Goal: Use online tool/utility

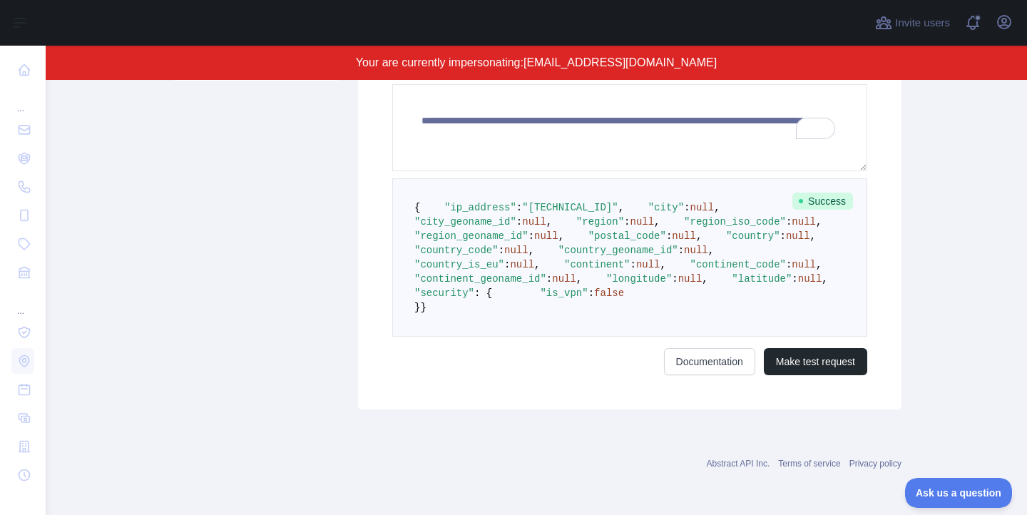
scroll to position [583, 0]
click at [792, 375] on button "Make test request" at bounding box center [815, 361] width 103 height 27
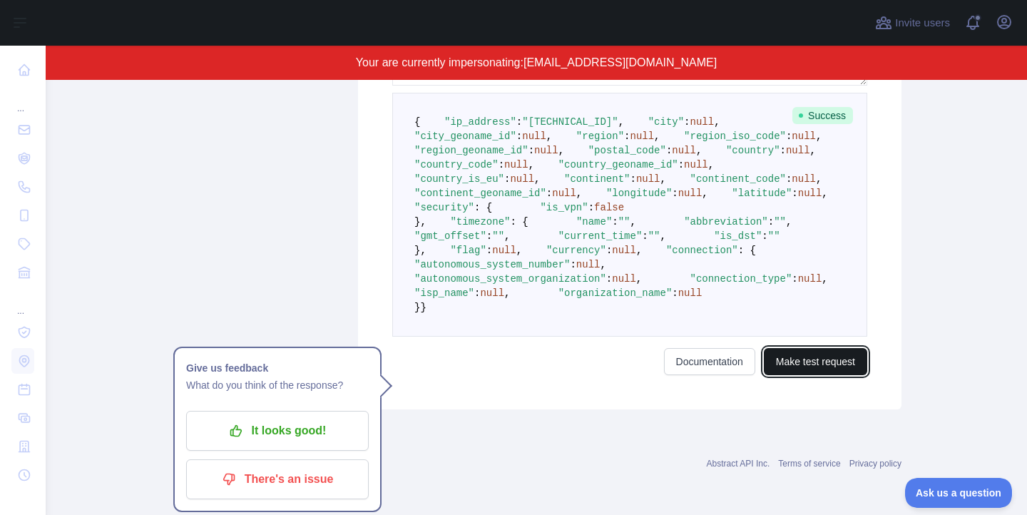
click at [841, 375] on button "Make test request" at bounding box center [815, 361] width 103 height 27
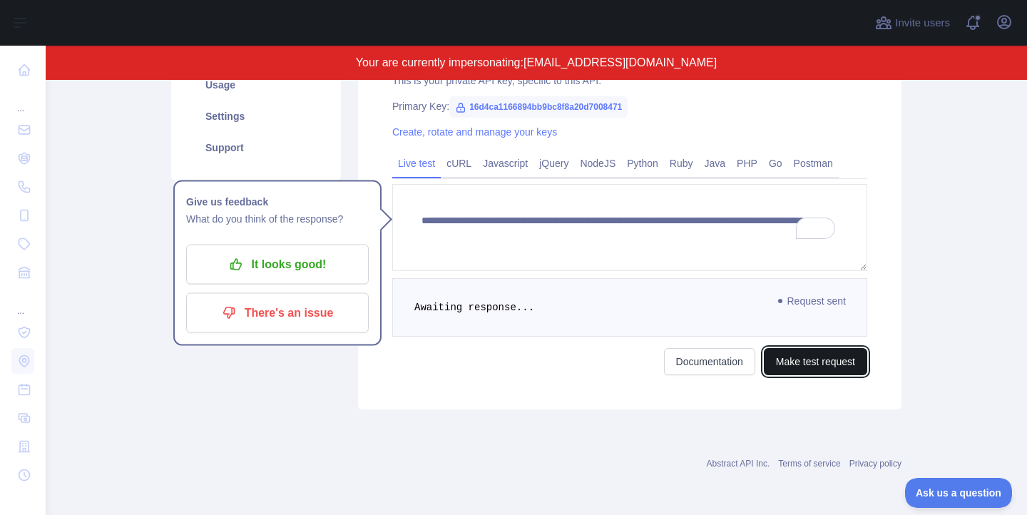
scroll to position [777, 0]
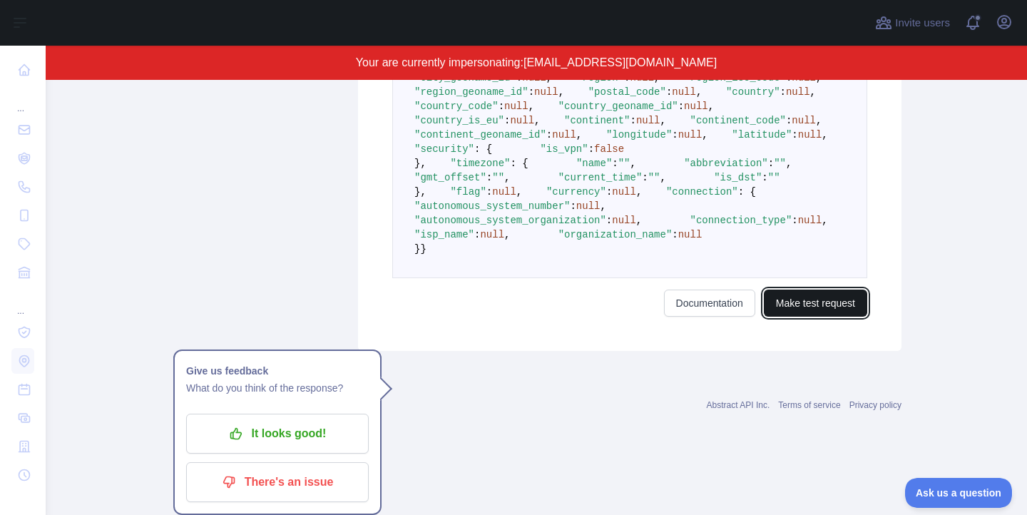
click at [822, 317] on button "Make test request" at bounding box center [815, 303] width 103 height 27
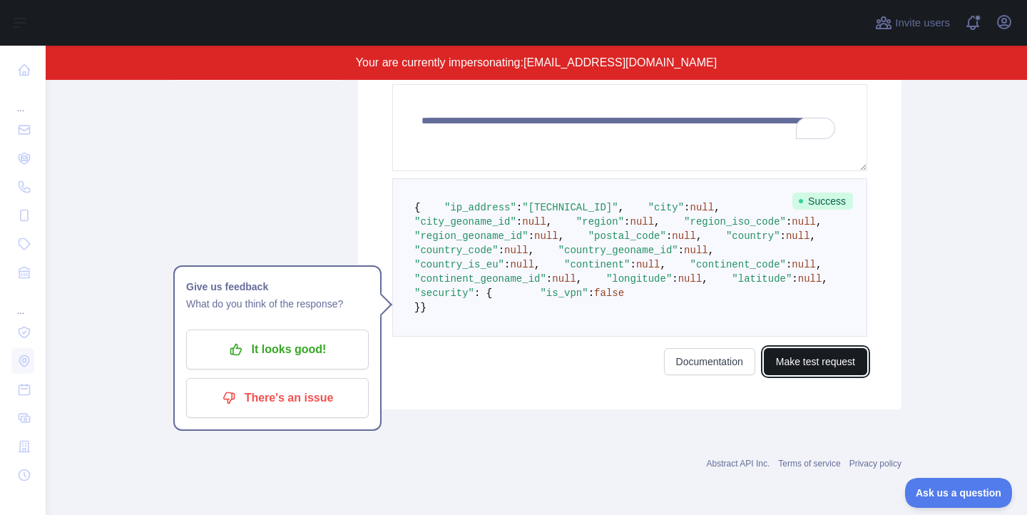
click at [822, 360] on button "Make test request" at bounding box center [815, 361] width 103 height 27
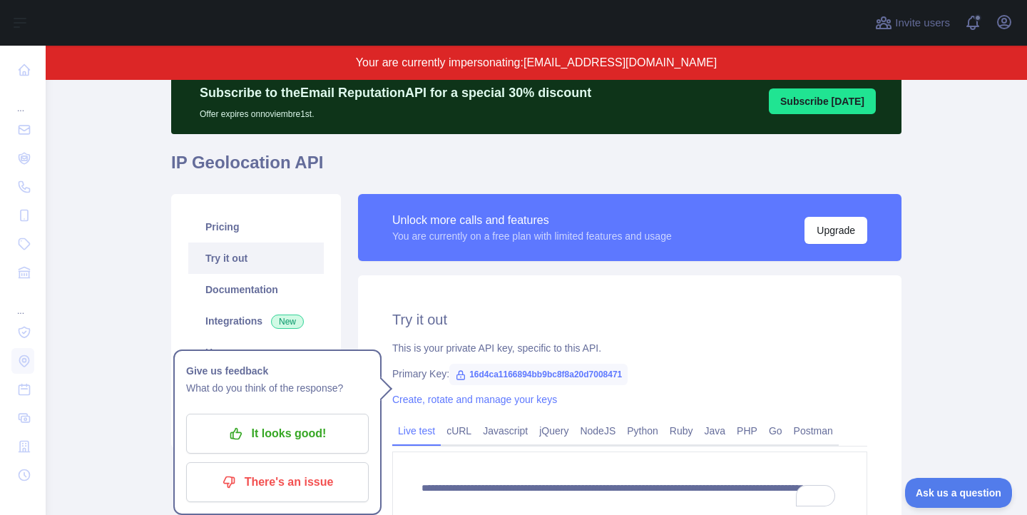
scroll to position [63, 0]
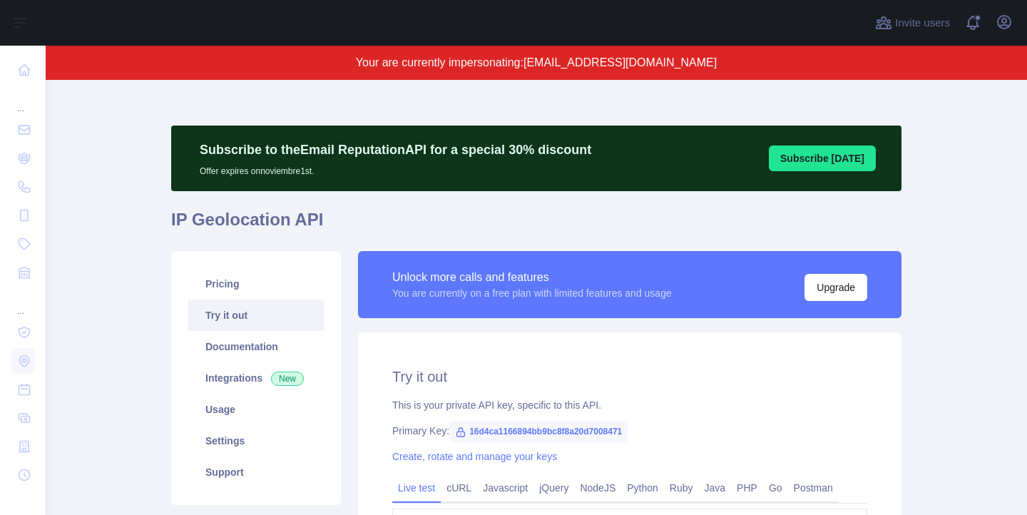
scroll to position [981, 0]
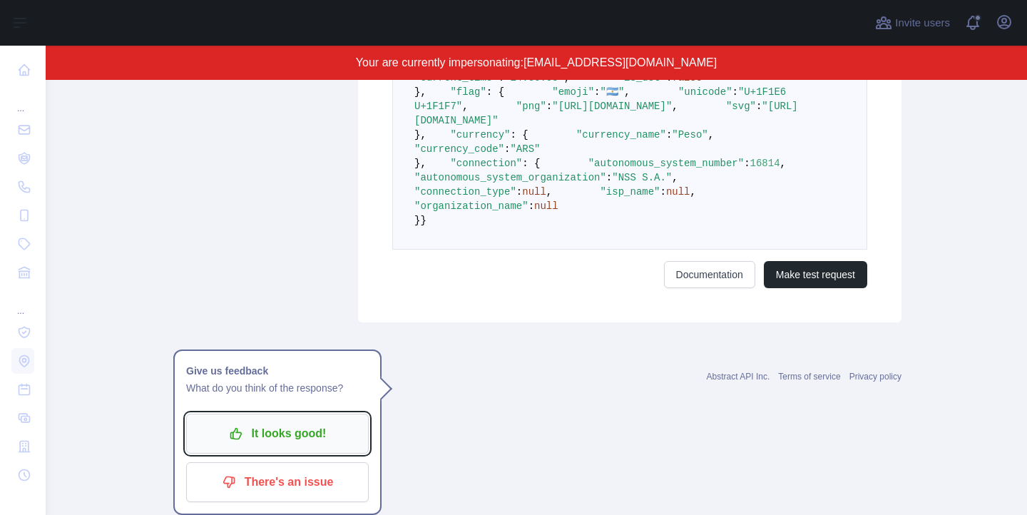
click at [305, 414] on button "It looks good!" at bounding box center [277, 434] width 183 height 40
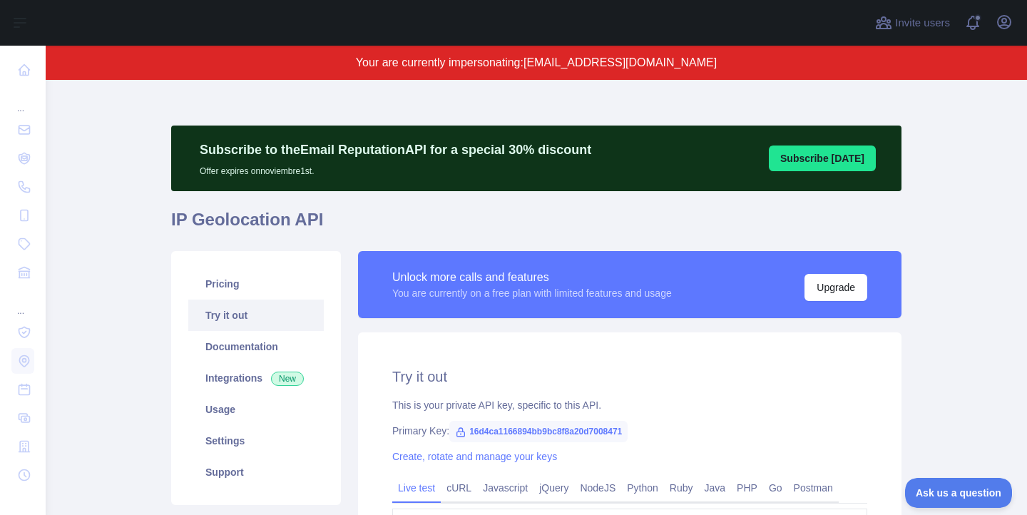
scroll to position [0, 0]
